Goal: Transaction & Acquisition: Purchase product/service

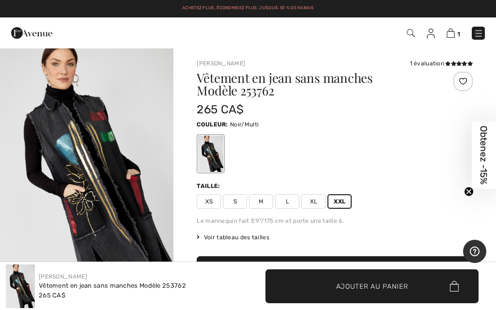
click at [386, 290] on span "Ajouter au panier" at bounding box center [372, 286] width 72 height 10
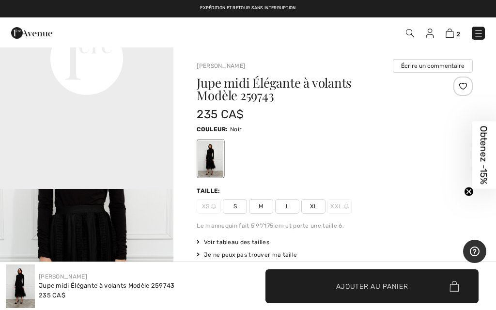
scroll to position [641, 0]
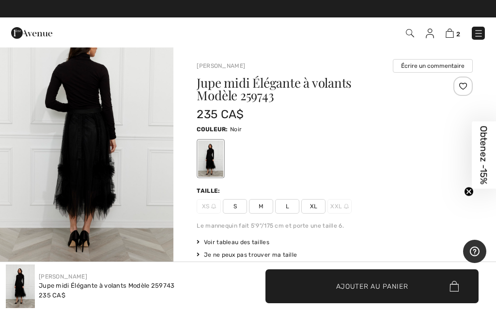
click at [343, 208] on span "XXL" at bounding box center [339, 206] width 24 height 15
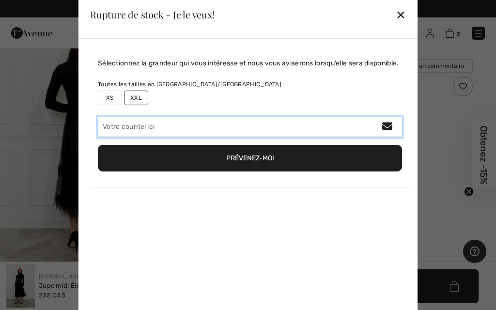
click at [183, 137] on input "email" at bounding box center [250, 127] width 304 height 20
click at [178, 135] on input "email" at bounding box center [250, 127] width 304 height 20
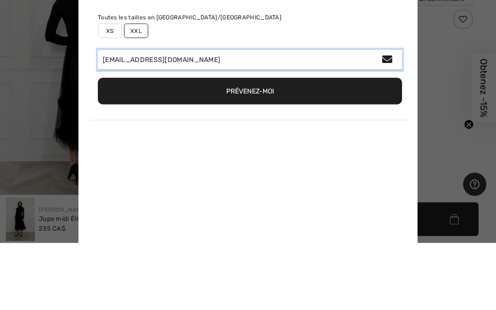
type input "anick.charron@live.ca"
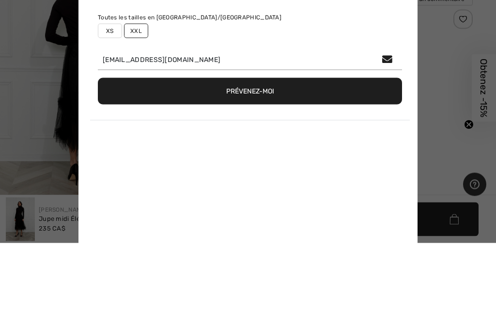
click at [305, 145] on button "Prévenez-moi" at bounding box center [250, 158] width 304 height 27
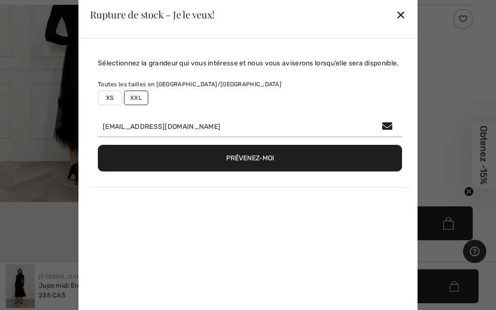
click at [302, 168] on button "Prévenez-moi" at bounding box center [250, 158] width 304 height 27
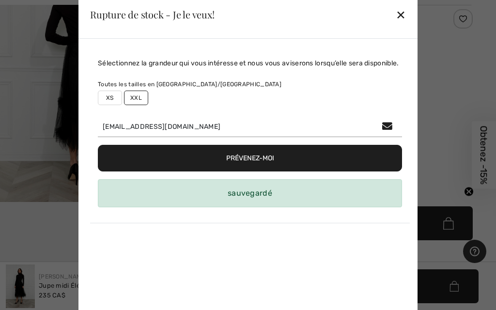
click at [404, 12] on div "✕" at bounding box center [401, 14] width 10 height 20
